Goal: Complete application form: Complete application form

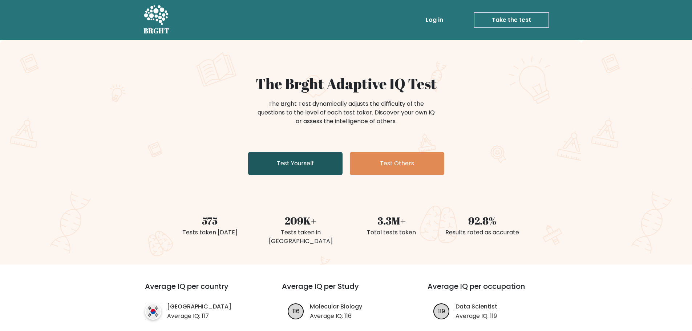
click at [312, 155] on link "Test Yourself" at bounding box center [295, 163] width 94 height 23
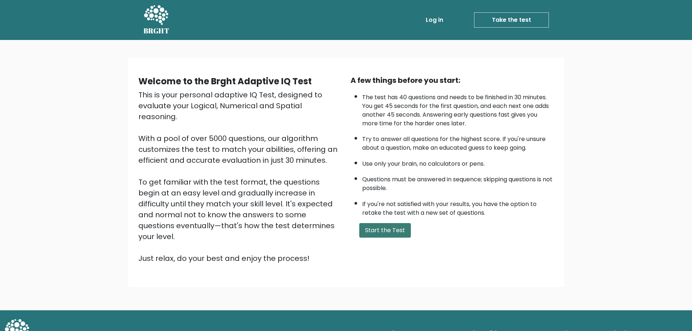
click at [384, 234] on button "Start the Test" at bounding box center [385, 230] width 52 height 15
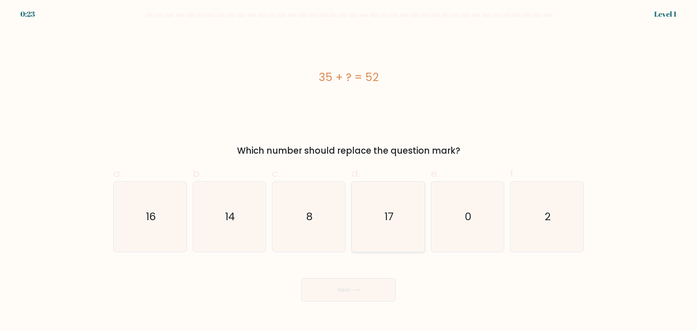
click at [375, 237] on icon "17" at bounding box center [388, 217] width 70 height 70
click at [349, 170] on input "d. 17" at bounding box center [349, 168] width 0 height 5
radio input "true"
click at [360, 288] on icon at bounding box center [355, 290] width 10 height 4
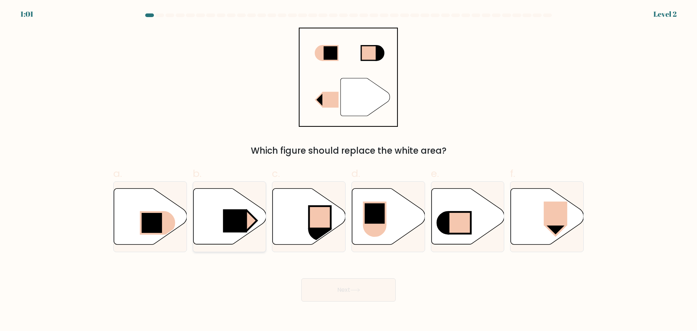
click at [232, 218] on rect at bounding box center [235, 220] width 24 height 23
click at [349, 170] on input "b." at bounding box center [349, 168] width 0 height 5
radio input "true"
click at [369, 291] on button "Next" at bounding box center [348, 289] width 94 height 23
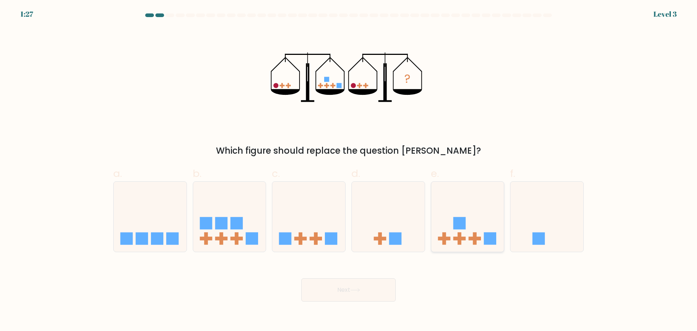
click at [467, 247] on div at bounding box center [468, 216] width 74 height 71
click at [349, 170] on input "e." at bounding box center [349, 168] width 0 height 5
radio input "true"
click at [350, 291] on button "Next" at bounding box center [348, 289] width 94 height 23
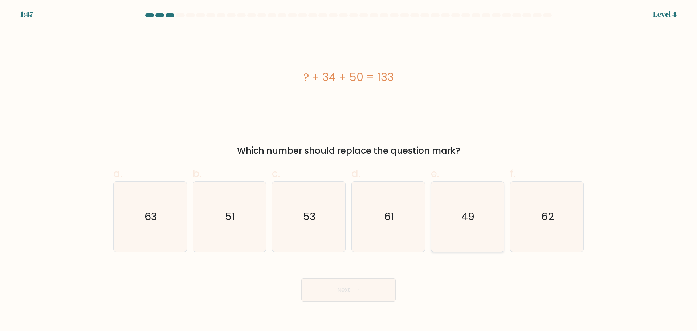
click at [468, 219] on text "49" at bounding box center [468, 216] width 13 height 15
click at [349, 170] on input "e. 49" at bounding box center [349, 168] width 0 height 5
radio input "true"
click at [332, 286] on button "Next" at bounding box center [348, 289] width 94 height 23
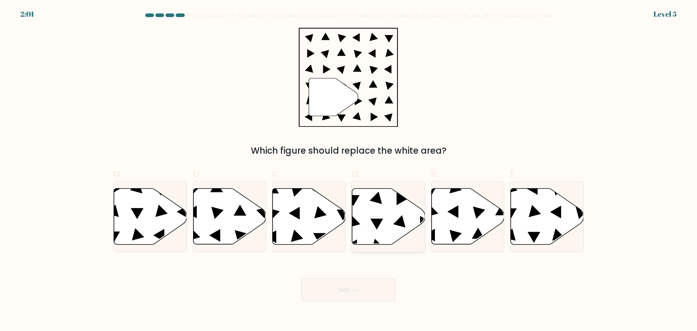
click at [376, 229] on icon at bounding box center [388, 216] width 73 height 56
click at [349, 170] on input "d." at bounding box center [349, 168] width 0 height 5
radio input "true"
click at [380, 293] on button "Next" at bounding box center [348, 289] width 94 height 23
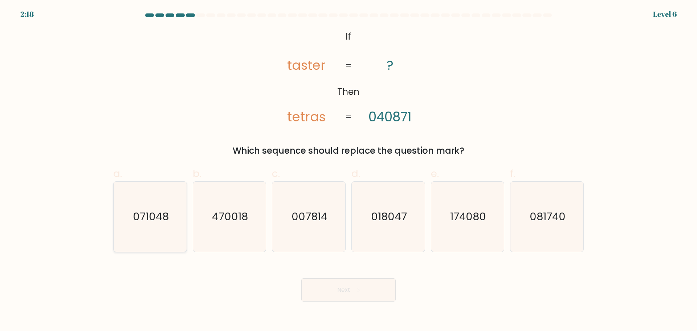
click at [145, 225] on icon "071048" at bounding box center [150, 217] width 70 height 70
click at [349, 170] on input "a. 071048" at bounding box center [349, 168] width 0 height 5
radio input "true"
click at [348, 289] on button "Next" at bounding box center [348, 289] width 94 height 23
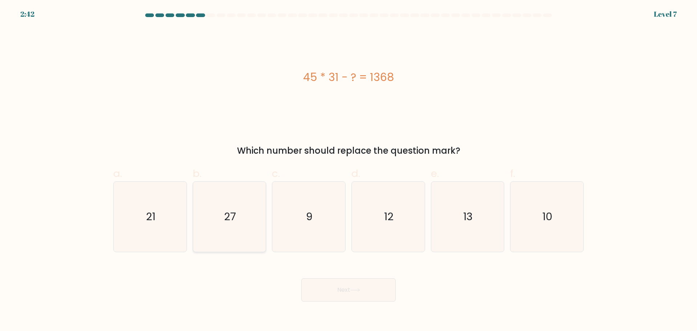
click at [226, 203] on icon "27" at bounding box center [229, 217] width 70 height 70
click at [349, 170] on input "b. 27" at bounding box center [349, 168] width 0 height 5
radio input "true"
click at [360, 296] on button "Next" at bounding box center [348, 289] width 94 height 23
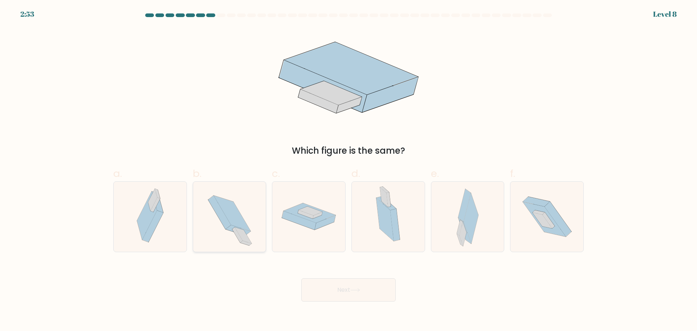
click at [224, 241] on icon at bounding box center [230, 217] width 64 height 70
click at [349, 170] on input "b." at bounding box center [349, 168] width 0 height 5
radio input "true"
click at [486, 239] on div at bounding box center [468, 216] width 74 height 71
click at [349, 170] on input "e." at bounding box center [349, 168] width 0 height 5
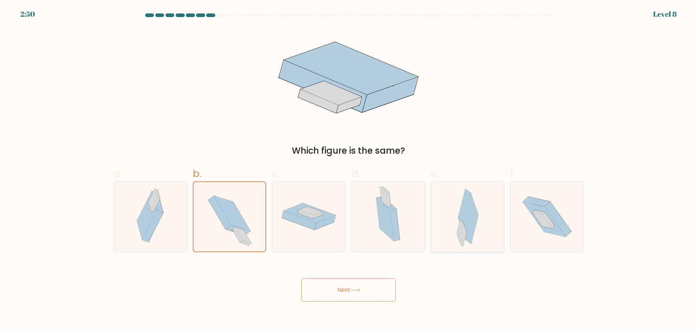
radio input "true"
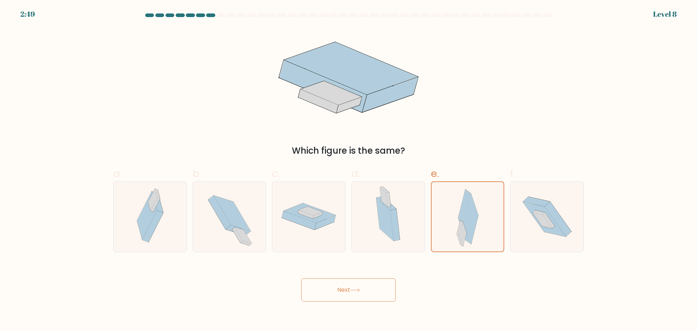
click at [346, 298] on button "Next" at bounding box center [348, 289] width 94 height 23
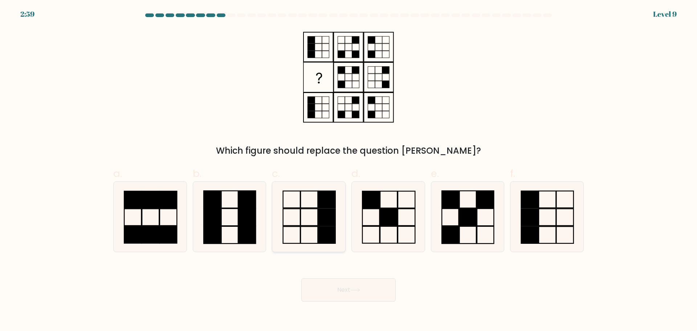
click at [329, 222] on rect at bounding box center [326, 216] width 17 height 17
click at [349, 170] on input "c." at bounding box center [349, 168] width 0 height 5
radio input "true"
click at [363, 290] on button "Next" at bounding box center [348, 289] width 94 height 23
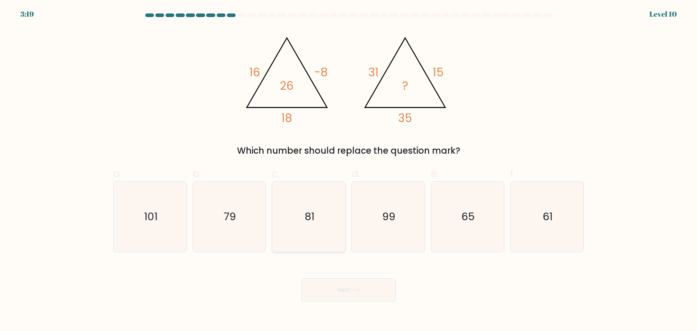
click at [300, 215] on icon "81" at bounding box center [309, 217] width 70 height 70
click at [349, 170] on input "c. 81" at bounding box center [349, 168] width 0 height 5
radio input "true"
click at [333, 291] on button "Next" at bounding box center [348, 289] width 94 height 23
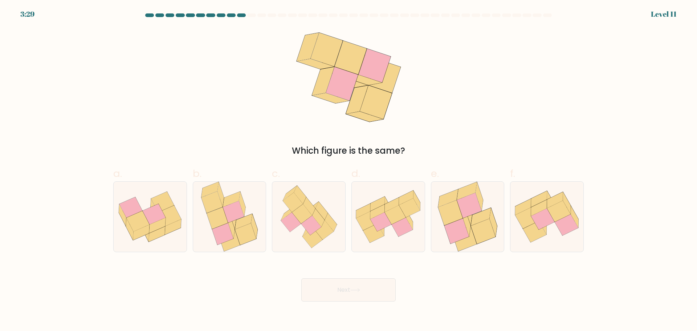
drag, startPoint x: 240, startPoint y: 227, endPoint x: 268, endPoint y: 243, distance: 31.7
click at [240, 227] on icon at bounding box center [243, 222] width 17 height 16
click at [349, 170] on input "b." at bounding box center [349, 168] width 0 height 5
radio input "true"
click at [366, 296] on button "Next" at bounding box center [348, 289] width 94 height 23
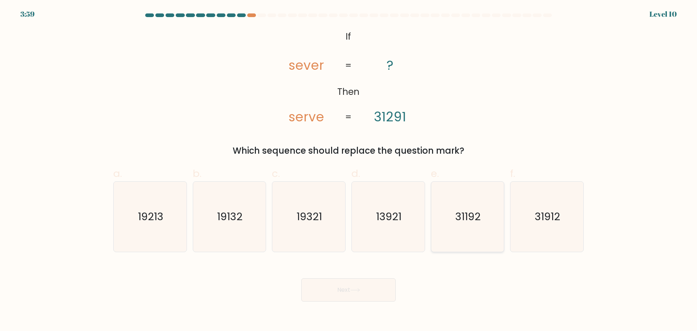
click at [467, 214] on text "31192" at bounding box center [468, 216] width 25 height 15
click at [349, 170] on input "e. 31192" at bounding box center [349, 168] width 0 height 5
radio input "true"
click at [371, 287] on button "Next" at bounding box center [348, 289] width 94 height 23
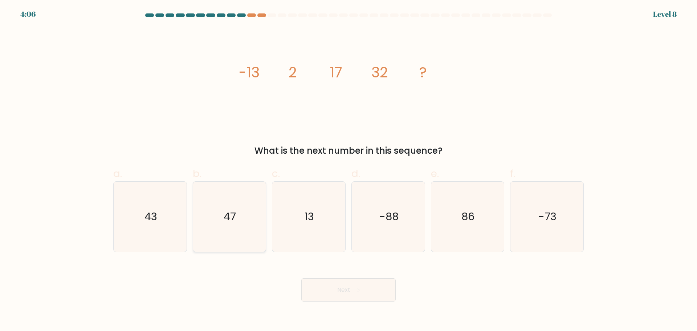
click at [224, 218] on text "47" at bounding box center [230, 216] width 12 height 15
click at [349, 170] on input "b. 47" at bounding box center [349, 168] width 0 height 5
radio input "true"
click at [337, 283] on button "Next" at bounding box center [348, 289] width 94 height 23
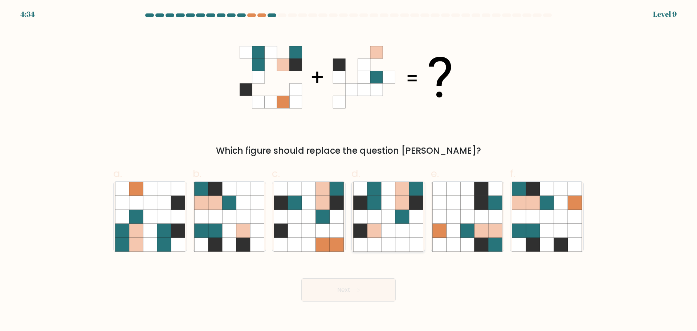
click at [381, 215] on icon at bounding box center [388, 217] width 14 height 14
click at [349, 170] on input "d." at bounding box center [349, 168] width 0 height 5
radio input "true"
click at [378, 295] on button "Next" at bounding box center [348, 289] width 94 height 23
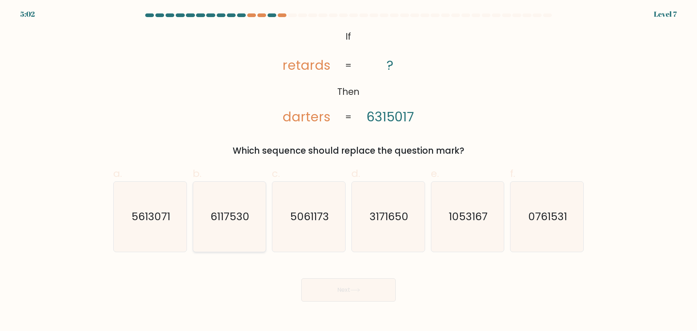
click at [228, 223] on text "6117530" at bounding box center [230, 216] width 39 height 15
click at [349, 170] on input "b. 6117530" at bounding box center [349, 168] width 0 height 5
radio input "true"
click at [369, 280] on button "Next" at bounding box center [348, 289] width 94 height 23
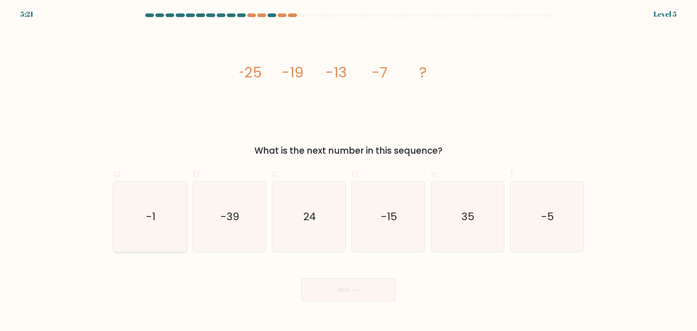
click at [164, 212] on icon "-1" at bounding box center [150, 217] width 70 height 70
click at [349, 170] on input "a. -1" at bounding box center [349, 168] width 0 height 5
radio input "true"
click at [332, 295] on button "Next" at bounding box center [348, 289] width 94 height 23
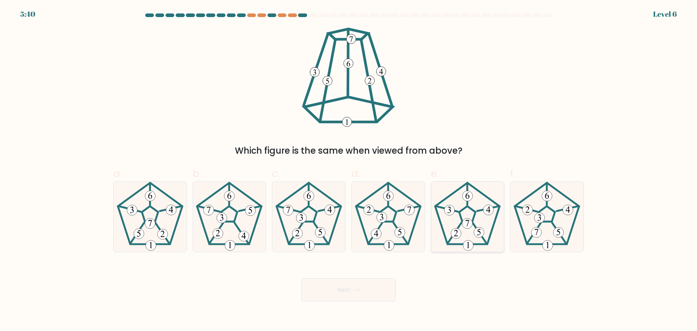
click at [467, 229] on icon at bounding box center [467, 217] width 70 height 70
click at [349, 170] on input "e." at bounding box center [349, 168] width 0 height 5
radio input "true"
click at [157, 231] on icon at bounding box center [150, 217] width 70 height 70
click at [349, 170] on input "a." at bounding box center [349, 168] width 0 height 5
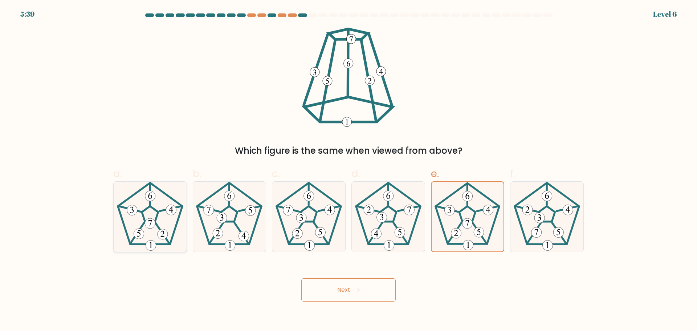
radio input "true"
click at [379, 294] on button "Next" at bounding box center [348, 289] width 94 height 23
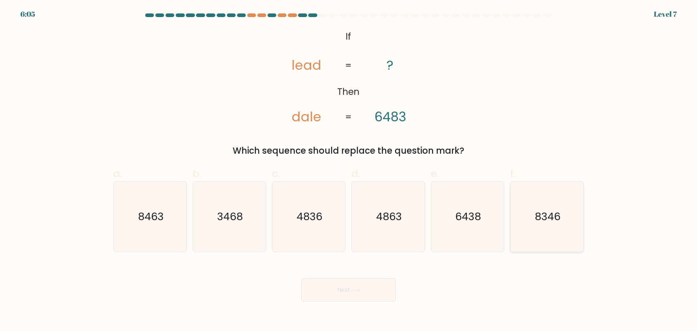
click at [557, 219] on text "8346" at bounding box center [548, 216] width 26 height 15
click at [349, 170] on input "f. 8346" at bounding box center [349, 168] width 0 height 5
radio input "true"
click at [351, 289] on button "Next" at bounding box center [348, 289] width 94 height 23
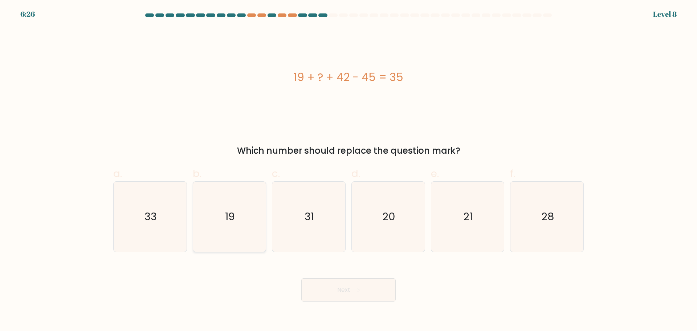
click at [230, 208] on icon "19" at bounding box center [229, 217] width 70 height 70
click at [349, 170] on input "b. 19" at bounding box center [349, 168] width 0 height 5
radio input "true"
click at [353, 289] on icon at bounding box center [355, 290] width 10 height 4
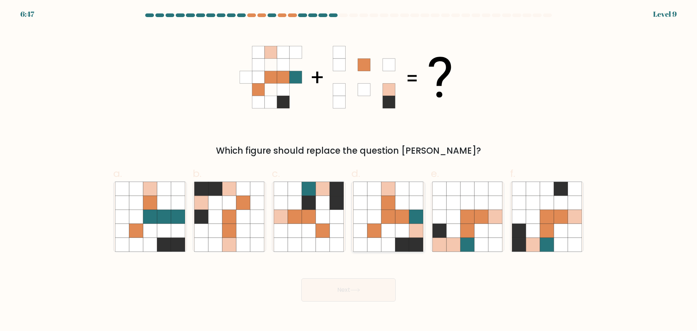
click at [391, 226] on icon at bounding box center [388, 230] width 14 height 14
click at [349, 170] on input "d." at bounding box center [349, 168] width 0 height 5
radio input "true"
click at [361, 299] on button "Next" at bounding box center [348, 289] width 94 height 23
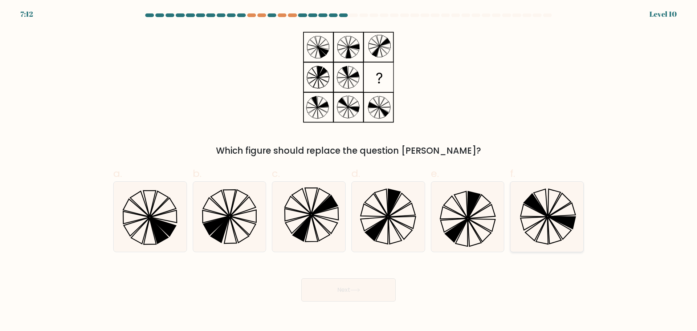
click at [561, 217] on icon at bounding box center [562, 222] width 27 height 12
click at [349, 170] on input "f." at bounding box center [349, 168] width 0 height 5
radio input "true"
click at [358, 288] on icon at bounding box center [355, 290] width 10 height 4
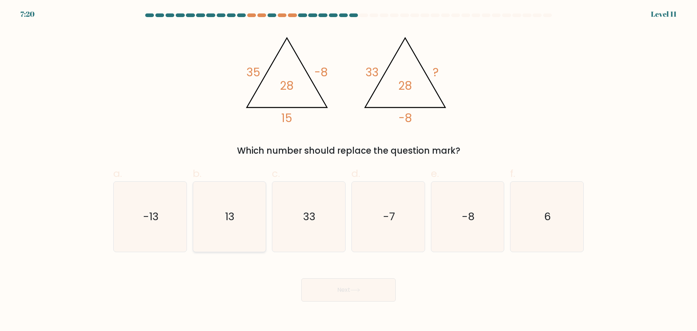
click at [255, 230] on icon "13" at bounding box center [229, 217] width 70 height 70
click at [349, 170] on input "b. 13" at bounding box center [349, 168] width 0 height 5
radio input "true"
click at [338, 284] on button "Next" at bounding box center [348, 289] width 94 height 23
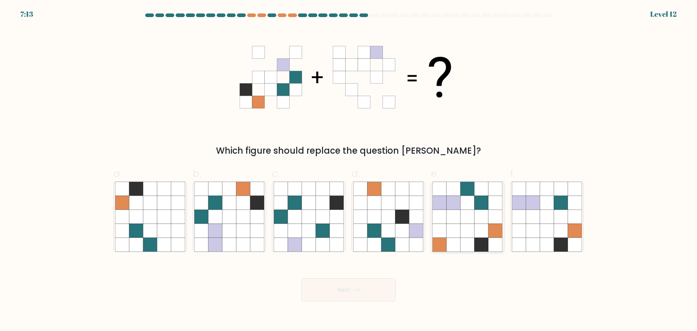
click at [467, 223] on icon at bounding box center [468, 217] width 14 height 14
click at [349, 170] on input "e." at bounding box center [349, 168] width 0 height 5
radio input "true"
click at [379, 229] on icon at bounding box center [374, 230] width 14 height 14
click at [349, 170] on input "d." at bounding box center [349, 168] width 0 height 5
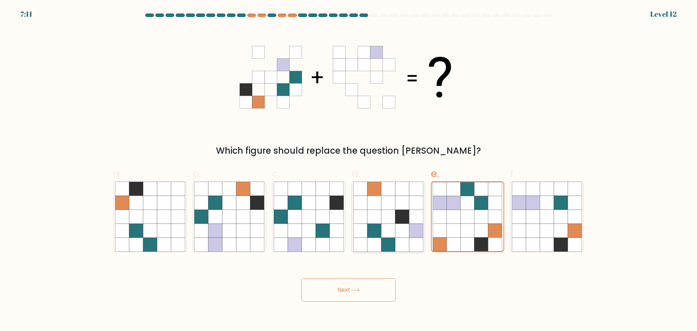
radio input "true"
click at [312, 225] on icon at bounding box center [309, 230] width 14 height 14
click at [349, 170] on input "c." at bounding box center [349, 168] width 0 height 5
radio input "true"
click at [214, 222] on icon at bounding box center [215, 217] width 14 height 14
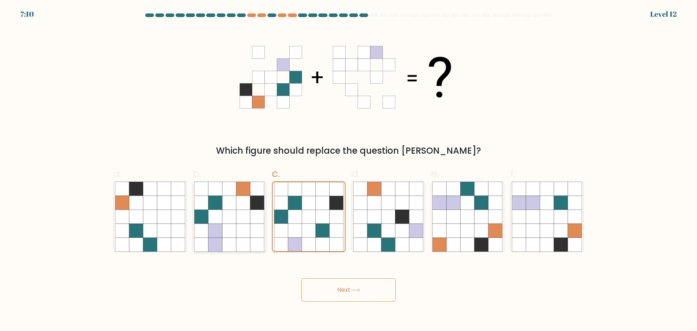
click at [349, 170] on input "b." at bounding box center [349, 168] width 0 height 5
radio input "true"
click at [358, 289] on icon at bounding box center [355, 290] width 10 height 4
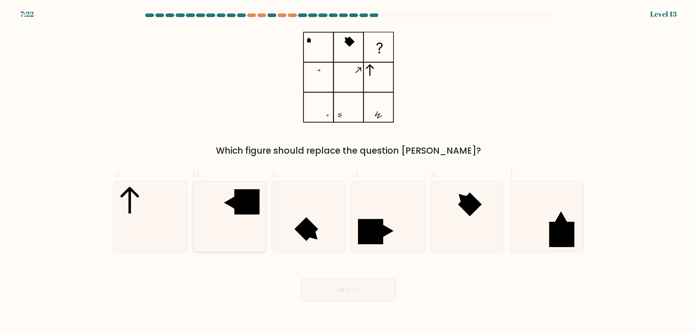
click at [227, 232] on icon at bounding box center [229, 217] width 70 height 70
click at [349, 170] on input "b." at bounding box center [349, 168] width 0 height 5
radio input "true"
click at [332, 290] on button "Next" at bounding box center [348, 289] width 94 height 23
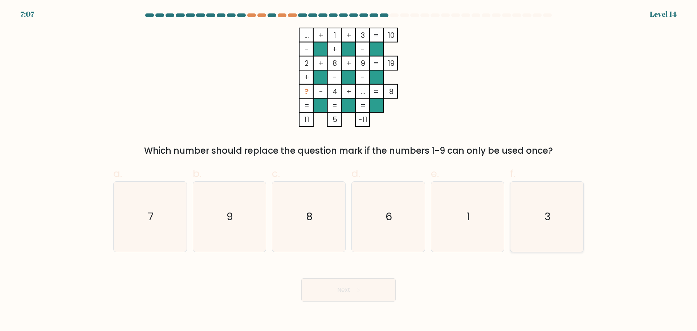
click at [551, 225] on icon "3" at bounding box center [547, 217] width 70 height 70
click at [349, 170] on input "f. 3" at bounding box center [349, 168] width 0 height 5
radio input "true"
click at [358, 295] on button "Next" at bounding box center [348, 289] width 94 height 23
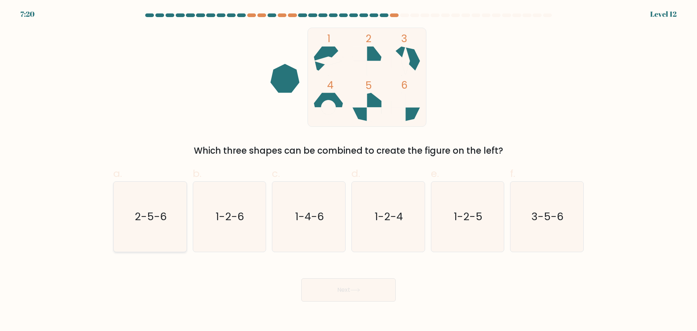
click at [152, 233] on icon "2-5-6" at bounding box center [150, 217] width 70 height 70
click at [349, 170] on input "a. 2-5-6" at bounding box center [349, 168] width 0 height 5
radio input "true"
click at [337, 292] on button "Next" at bounding box center [348, 289] width 94 height 23
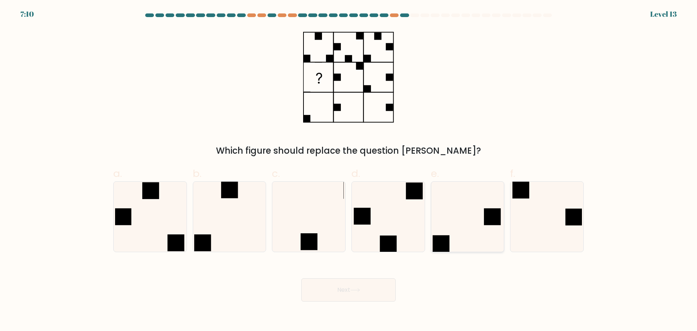
click at [462, 247] on icon at bounding box center [467, 217] width 70 height 70
click at [349, 170] on input "e." at bounding box center [349, 168] width 0 height 5
radio input "true"
click at [229, 226] on icon at bounding box center [229, 217] width 70 height 70
click at [349, 170] on input "b." at bounding box center [349, 168] width 0 height 5
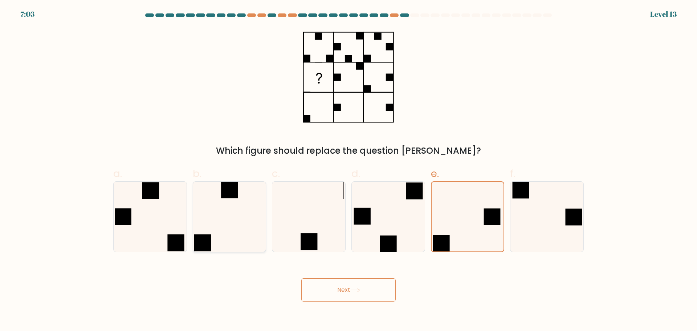
radio input "true"
click at [309, 290] on button "Next" at bounding box center [348, 289] width 94 height 23
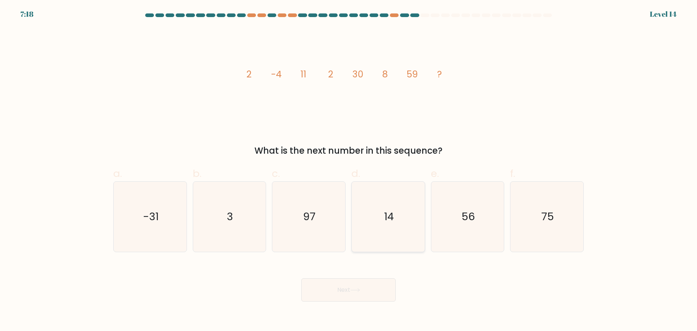
click at [397, 207] on icon "14" at bounding box center [388, 217] width 70 height 70
click at [349, 170] on input "d. 14" at bounding box center [349, 168] width 0 height 5
radio input "true"
click at [348, 291] on button "Next" at bounding box center [348, 289] width 94 height 23
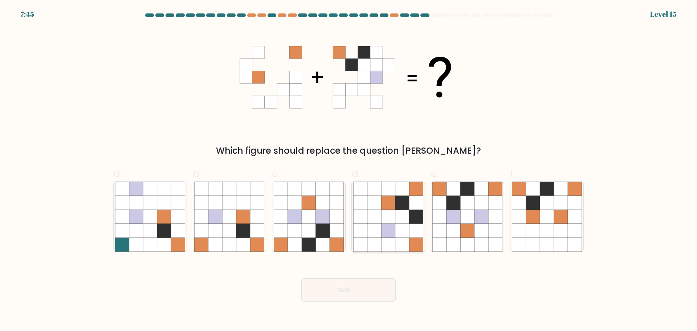
click at [395, 227] on icon at bounding box center [402, 230] width 14 height 14
click at [349, 170] on input "d." at bounding box center [349, 168] width 0 height 5
radio input "true"
click at [379, 294] on button "Next" at bounding box center [348, 289] width 94 height 23
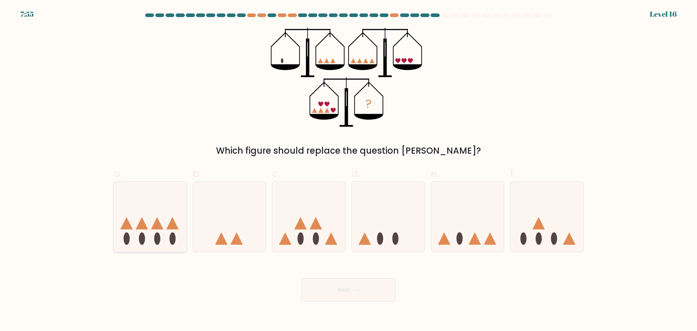
click at [154, 236] on icon at bounding box center [150, 216] width 73 height 60
click at [349, 170] on input "a." at bounding box center [349, 168] width 0 height 5
radio input "true"
click at [354, 288] on icon at bounding box center [355, 290] width 10 height 4
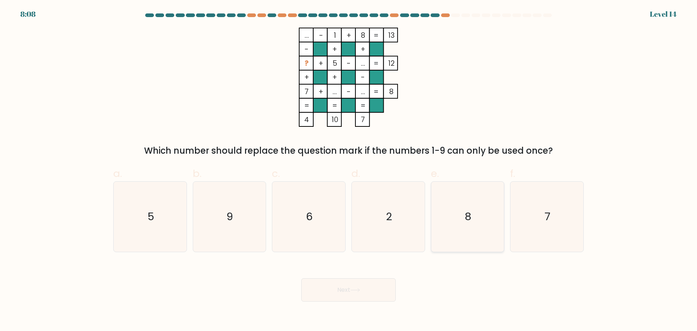
click at [450, 204] on icon "8" at bounding box center [467, 217] width 70 height 70
click at [349, 170] on input "e. 8" at bounding box center [349, 168] width 0 height 5
radio input "true"
click at [360, 281] on button "Next" at bounding box center [348, 289] width 94 height 23
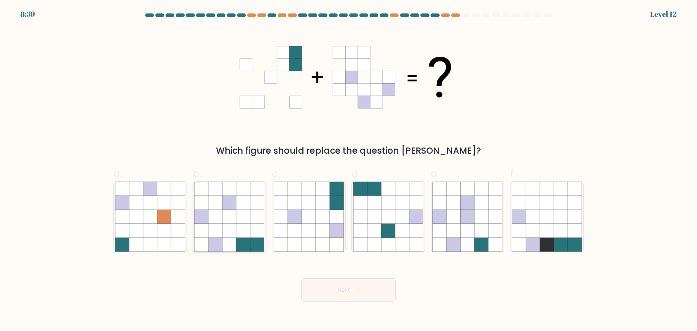
click at [236, 240] on icon at bounding box center [230, 244] width 14 height 14
click at [349, 170] on input "b." at bounding box center [349, 168] width 0 height 5
radio input "true"
click at [349, 292] on button "Next" at bounding box center [348, 289] width 94 height 23
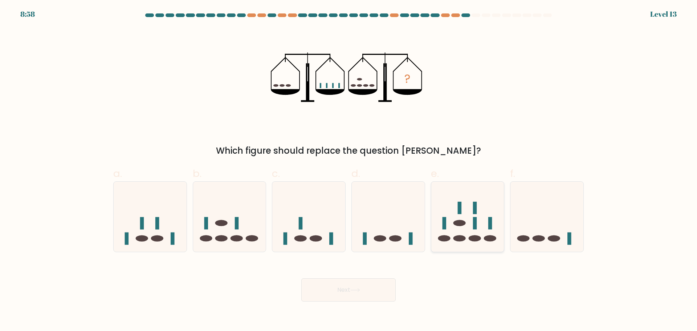
click at [476, 241] on icon at bounding box center [467, 216] width 73 height 60
click at [349, 170] on input "e." at bounding box center [349, 168] width 0 height 5
radio input "true"
click at [357, 294] on button "Next" at bounding box center [348, 289] width 94 height 23
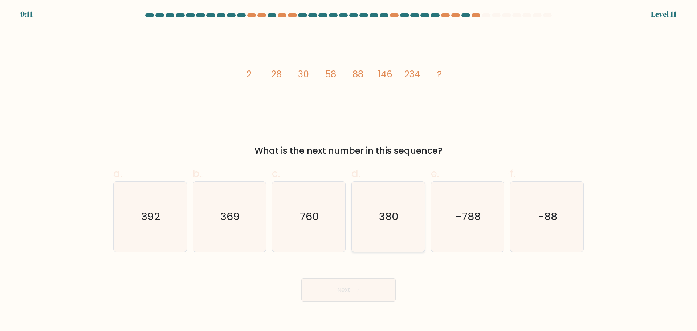
click at [379, 228] on icon "380" at bounding box center [388, 217] width 70 height 70
click at [349, 170] on input "d. 380" at bounding box center [349, 168] width 0 height 5
radio input "true"
click at [337, 296] on button "Next" at bounding box center [348, 289] width 94 height 23
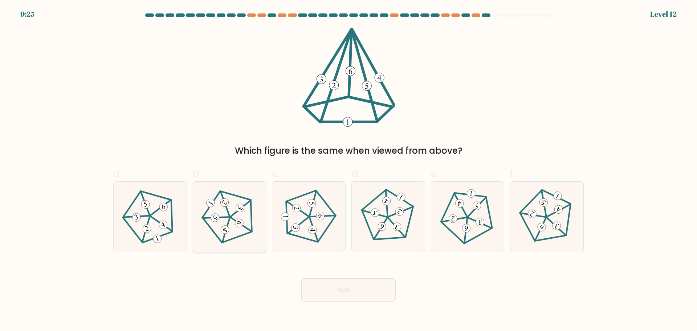
click at [228, 216] on 143 at bounding box center [216, 217] width 26 height 24
click at [349, 170] on input "b." at bounding box center [349, 168] width 0 height 5
radio input "true"
click at [381, 288] on button "Next" at bounding box center [348, 289] width 94 height 23
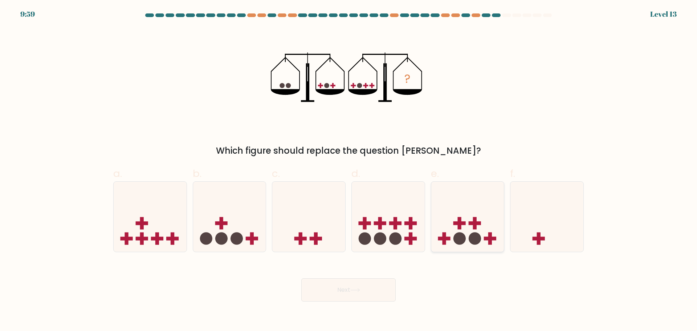
click at [468, 234] on icon at bounding box center [467, 216] width 73 height 60
click at [349, 170] on input "e." at bounding box center [349, 168] width 0 height 5
radio input "true"
click at [234, 241] on circle at bounding box center [237, 238] width 12 height 12
click at [349, 170] on input "b." at bounding box center [349, 168] width 0 height 5
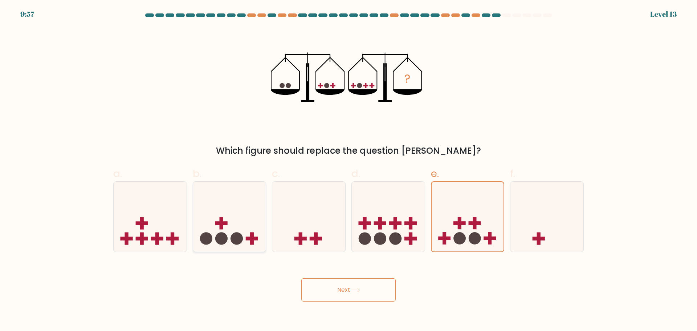
radio input "true"
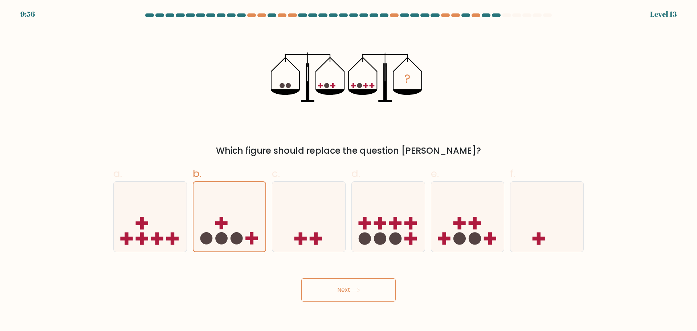
click at [355, 297] on button "Next" at bounding box center [348, 289] width 94 height 23
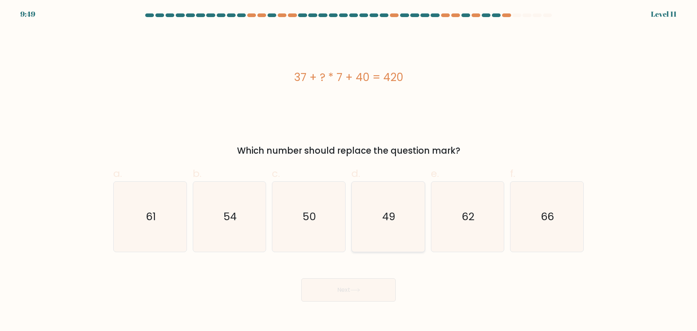
click at [390, 219] on text "49" at bounding box center [388, 216] width 13 height 15
click at [349, 170] on input "d. 49" at bounding box center [349, 168] width 0 height 5
radio input "true"
click at [352, 294] on button "Next" at bounding box center [348, 289] width 94 height 23
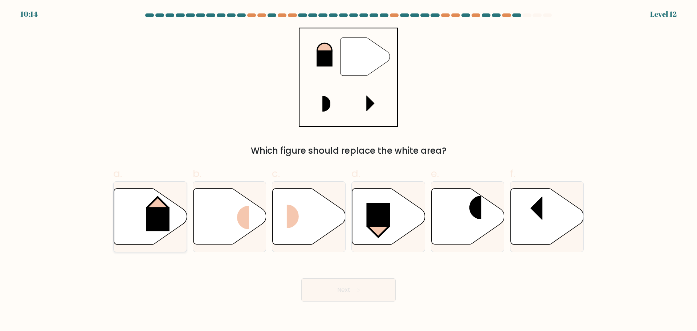
click at [133, 207] on icon at bounding box center [150, 216] width 73 height 56
click at [349, 170] on input "a." at bounding box center [349, 168] width 0 height 5
radio input "true"
click at [367, 285] on button "Next" at bounding box center [348, 289] width 94 height 23
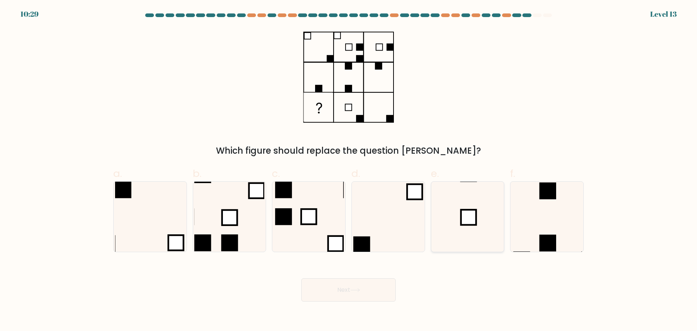
click at [462, 210] on rect at bounding box center [468, 217] width 15 height 15
click at [349, 170] on input "e." at bounding box center [349, 168] width 0 height 5
radio input "true"
click at [368, 288] on button "Next" at bounding box center [348, 289] width 94 height 23
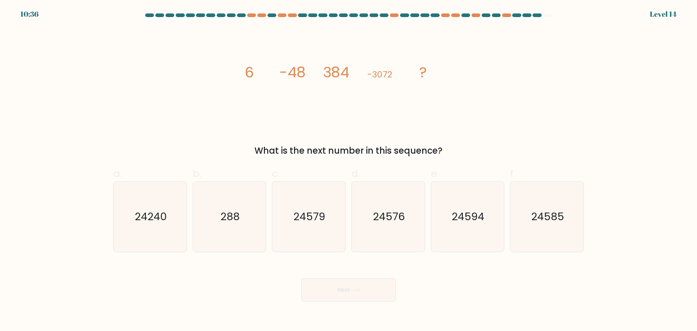
click at [346, 191] on div "c. 24579" at bounding box center [309, 209] width 80 height 86
click at [325, 221] on icon "24579" at bounding box center [309, 217] width 70 height 70
click at [349, 170] on input "c. 24579" at bounding box center [349, 168] width 0 height 5
radio input "true"
click at [340, 297] on button "Next" at bounding box center [348, 289] width 94 height 23
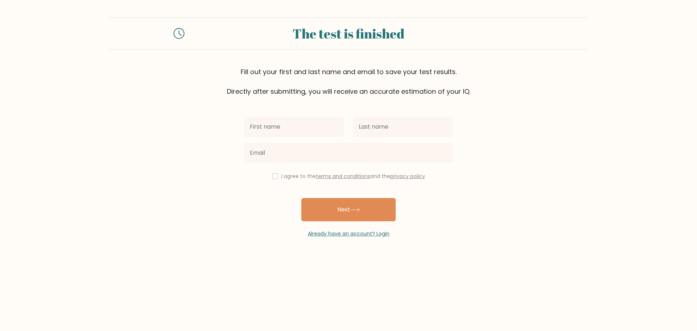
click at [299, 131] on input "text" at bounding box center [294, 127] width 100 height 20
type input "[PERSON_NAME]"
click at [394, 137] on input "text" at bounding box center [403, 127] width 100 height 20
click at [397, 123] on input "text" at bounding box center [403, 127] width 100 height 20
type input "Regaspi"
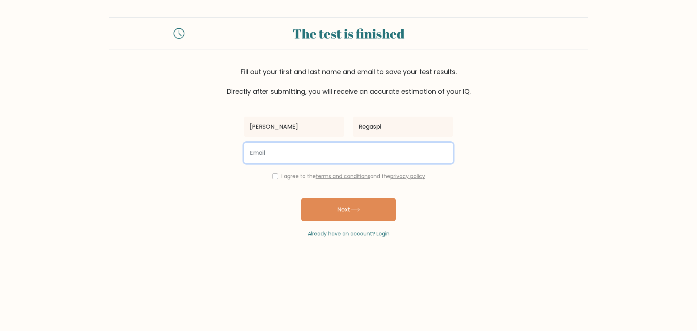
click at [312, 162] on input "email" at bounding box center [348, 153] width 209 height 20
type input "regaspi546@gmail.com"
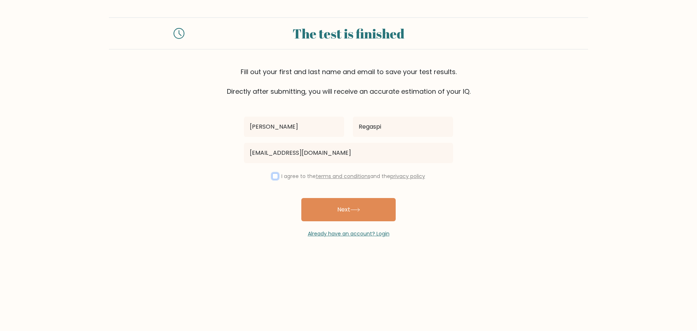
click at [272, 174] on input "checkbox" at bounding box center [275, 176] width 6 height 6
checkbox input "true"
click at [325, 216] on button "Next" at bounding box center [348, 209] width 94 height 23
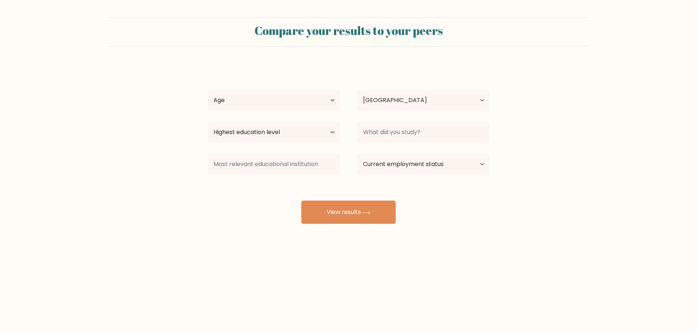
select select "PH"
click at [293, 101] on select "Age Under 18 years old 18-24 years old 25-34 years old 35-44 years old 45-54 ye…" at bounding box center [274, 100] width 132 height 20
select select "18_24"
click at [208, 90] on select "Age Under 18 years old 18-24 years old 25-34 years old 35-44 years old 45-54 ye…" at bounding box center [274, 100] width 132 height 20
click at [290, 131] on select "Highest education level No schooling Primary Lower Secondary Upper Secondary Oc…" at bounding box center [274, 132] width 132 height 20
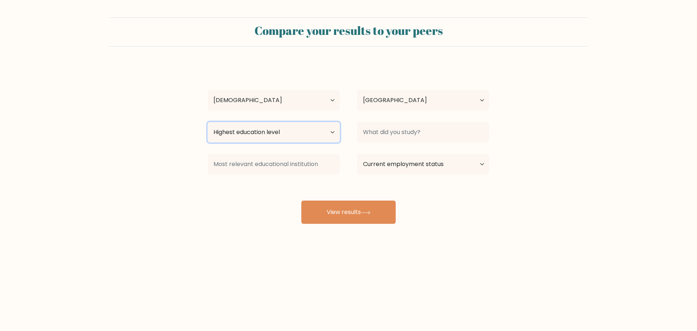
select select "bachelors_degree"
click at [208, 122] on select "Highest education level No schooling Primary Lower Secondary Upper Secondary Oc…" at bounding box center [274, 132] width 132 height 20
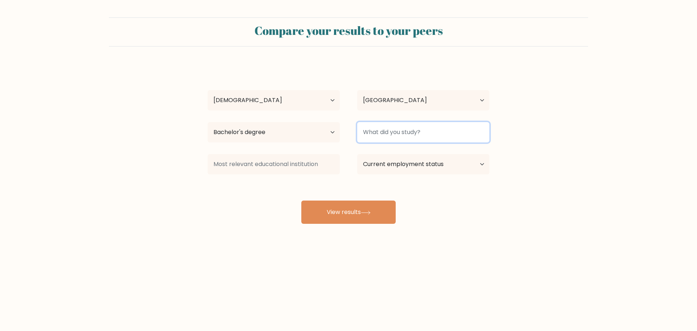
click at [403, 125] on input at bounding box center [423, 132] width 132 height 20
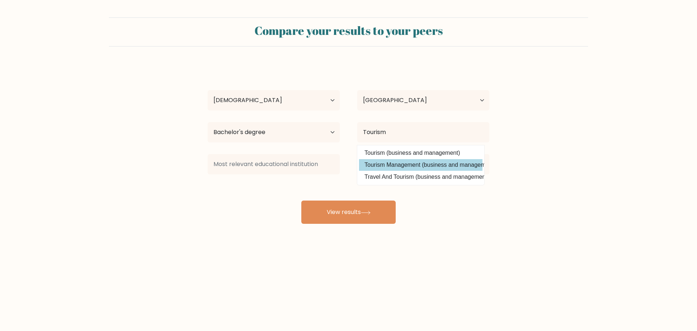
click at [418, 162] on option "Tourism Management (business and management)" at bounding box center [420, 165] width 123 height 12
type input "Tourism Management"
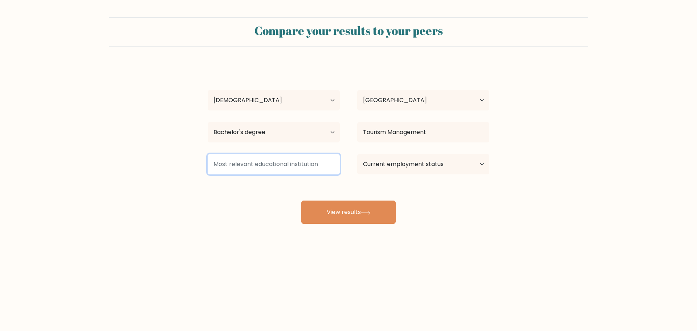
click at [318, 169] on input at bounding box center [274, 164] width 132 height 20
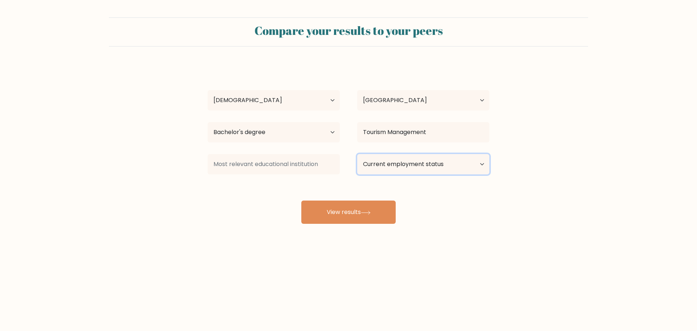
click at [430, 170] on select "Current employment status Employed Student Retired Other / prefer not to answer" at bounding box center [423, 164] width 132 height 20
select select "other"
click at [357, 154] on select "Current employment status Employed Student Retired Other / prefer not to answer" at bounding box center [423, 164] width 132 height 20
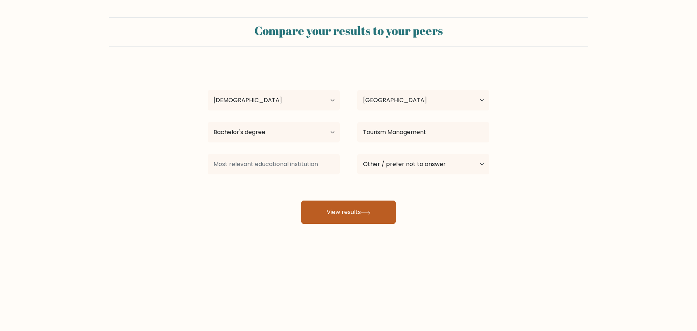
click at [371, 221] on button "View results" at bounding box center [348, 211] width 94 height 23
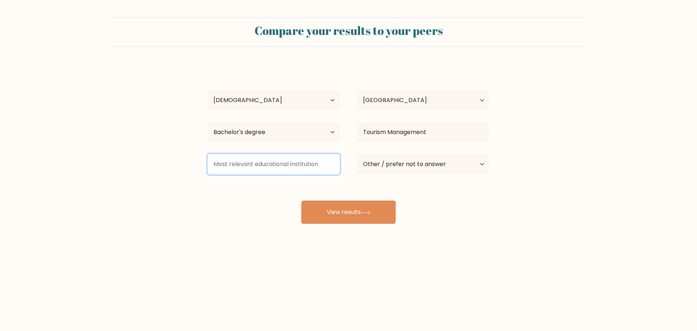
click at [297, 161] on input at bounding box center [274, 164] width 132 height 20
click at [309, 167] on input at bounding box center [274, 164] width 132 height 20
click at [314, 163] on input at bounding box center [274, 164] width 132 height 20
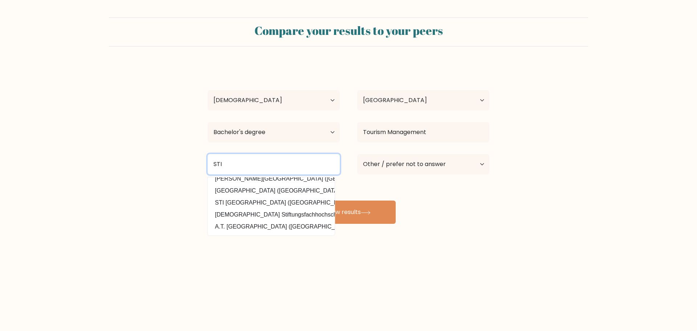
scroll to position [71, 0]
click at [269, 169] on input "STI" at bounding box center [274, 164] width 132 height 20
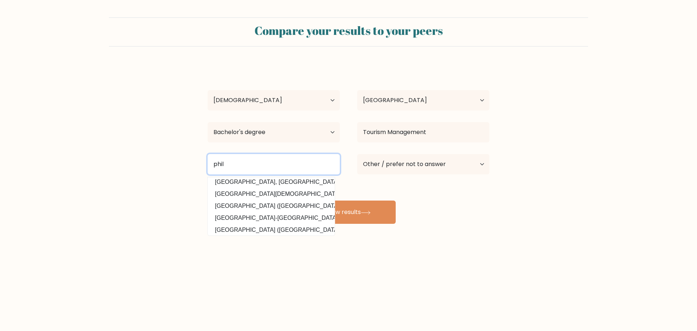
scroll to position [0, 0]
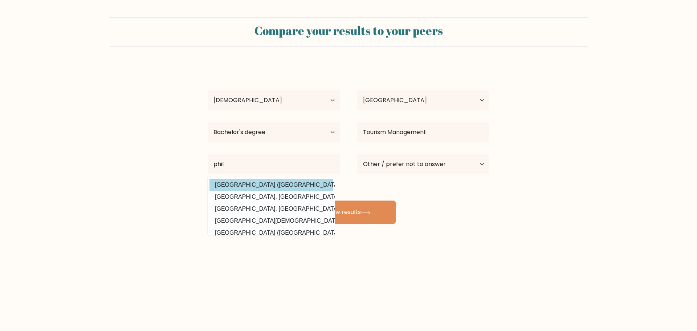
click at [277, 187] on option "Central Philippine University (Philippines)" at bounding box center [271, 185] width 123 height 12
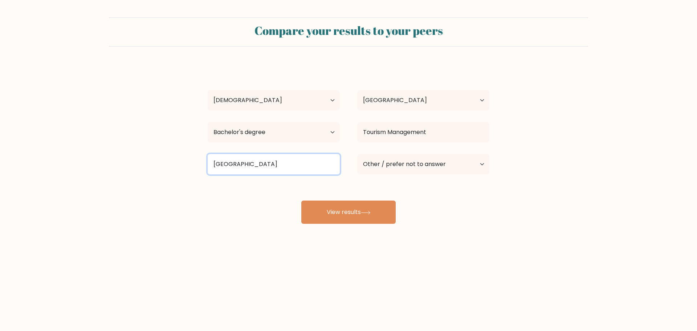
click at [300, 167] on input "Central Philippine University" at bounding box center [274, 164] width 132 height 20
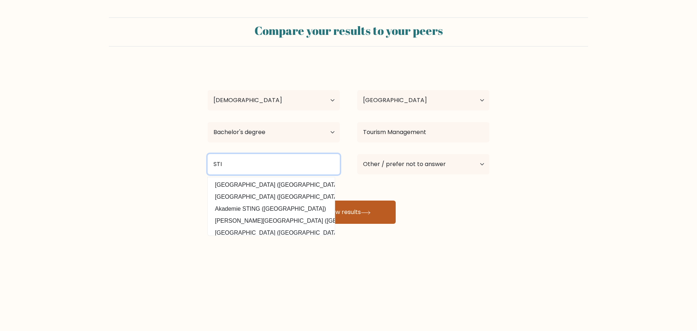
type input "STI"
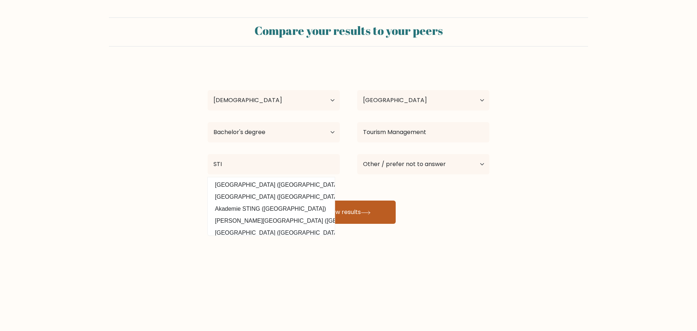
click at [373, 215] on button "View results" at bounding box center [348, 211] width 94 height 23
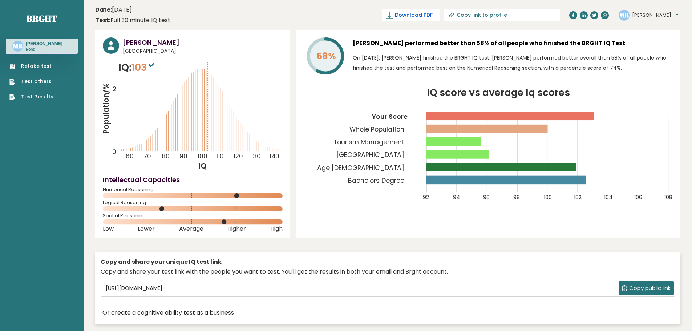
click at [432, 13] on span "Download PDF" at bounding box center [414, 15] width 38 height 8
